Goal: Information Seeking & Learning: Learn about a topic

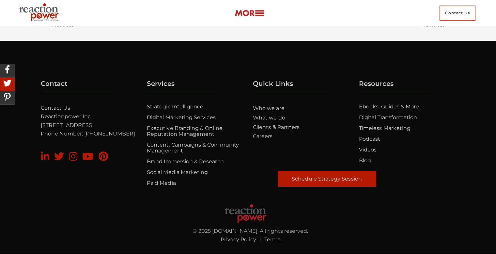
scroll to position [2997, 0]
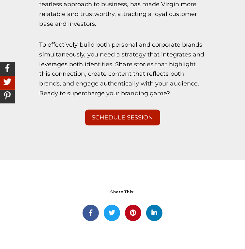
scroll to position [3135, 0]
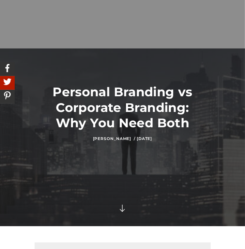
scroll to position [0, 0]
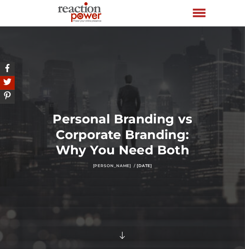
click at [102, 168] on link "[PERSON_NAME] /" at bounding box center [114, 165] width 42 height 5
drag, startPoint x: 79, startPoint y: 198, endPoint x: 119, endPoint y: 198, distance: 39.8
click at [119, 168] on div "Dennis Kimathi / August 16, 2024" at bounding box center [123, 166] width 167 height 6
click at [94, 216] on div at bounding box center [122, 139] width 245 height 227
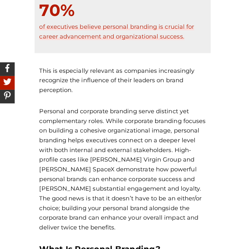
scroll to position [280, 0]
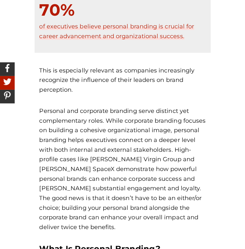
click at [167, 209] on p "Personal and corporate branding serve distinct yet complementary roles. While c…" at bounding box center [123, 169] width 167 height 126
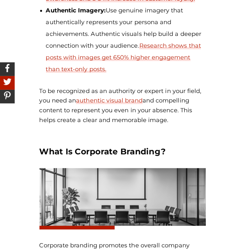
scroll to position [690, 0]
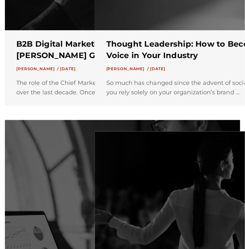
scroll to position [353, 0]
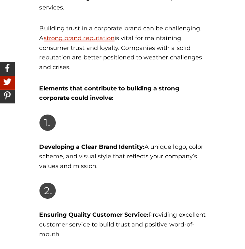
scroll to position [1383, 0]
